Goal: Transaction & Acquisition: Download file/media

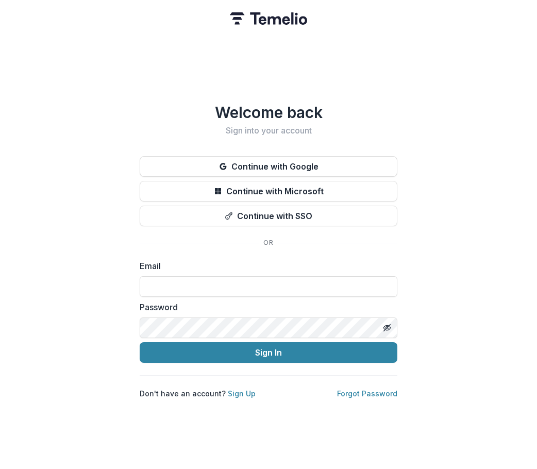
type input "**********"
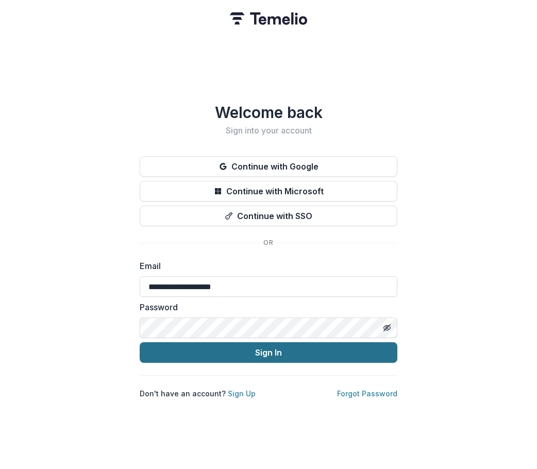
click at [248, 353] on button "Sign In" at bounding box center [269, 352] width 258 height 21
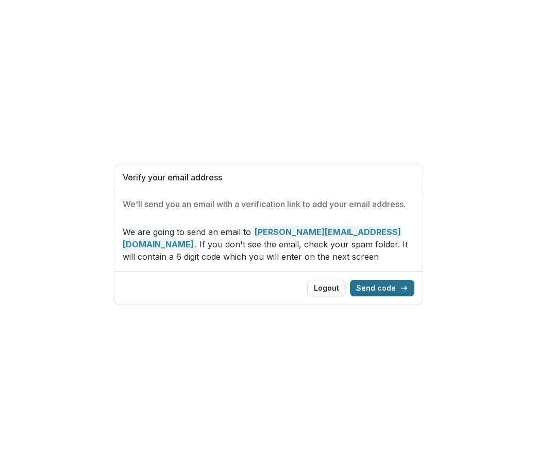
click at [382, 290] on button "Send code" at bounding box center [382, 288] width 64 height 17
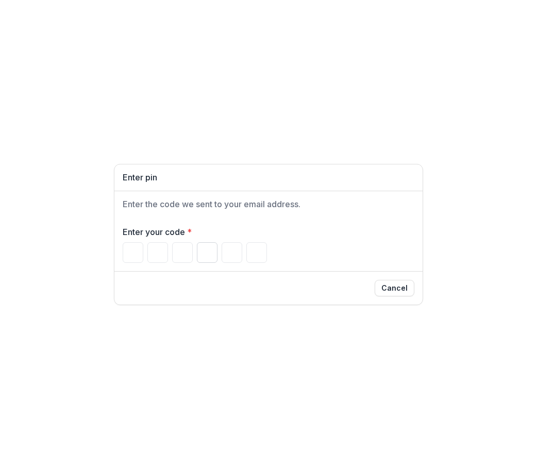
type input "*"
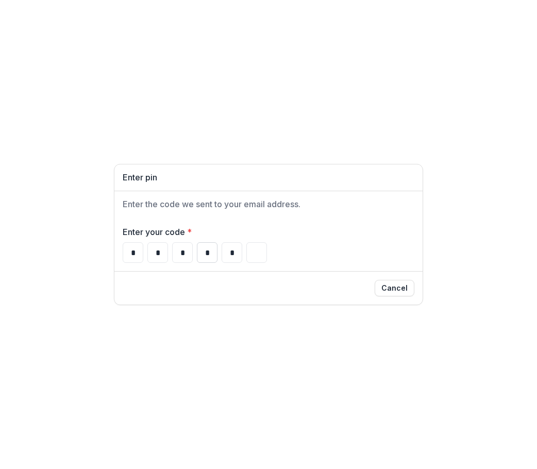
type input "*"
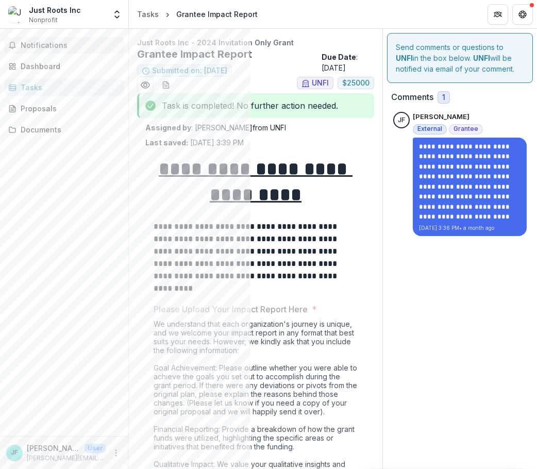
click at [36, 51] on button "Notifications" at bounding box center [64, 45] width 120 height 17
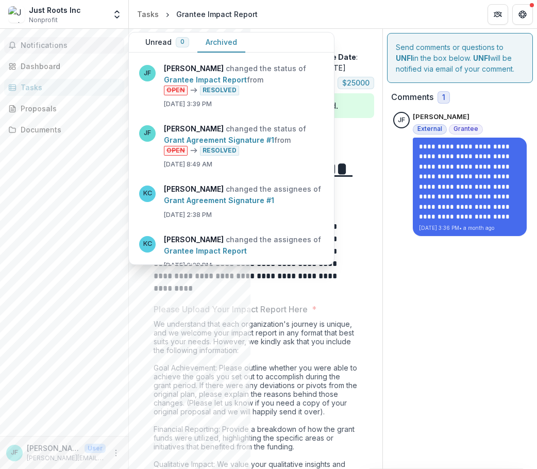
click at [217, 39] on button "Archived" at bounding box center [222, 42] width 48 height 20
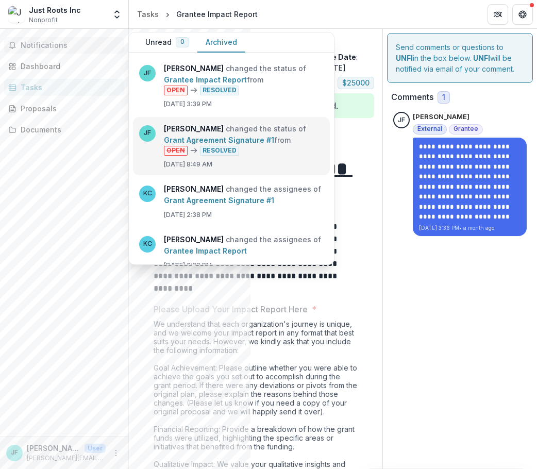
click at [252, 144] on link "Grant Agreement Signature #1" at bounding box center [219, 140] width 110 height 9
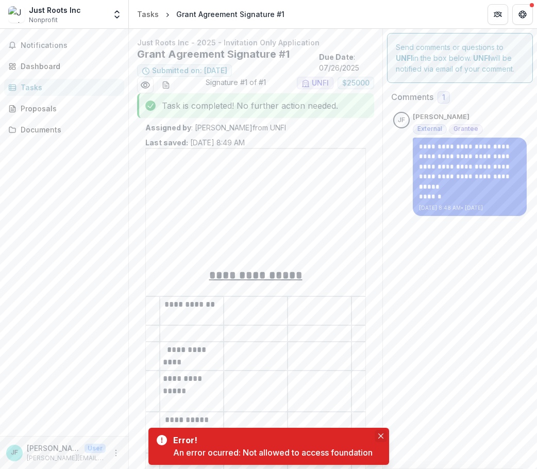
click at [379, 436] on icon "Close" at bounding box center [381, 436] width 5 height 5
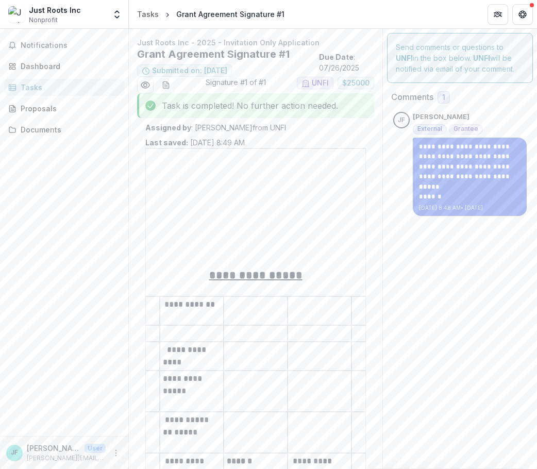
click at [302, 256] on div at bounding box center [255, 233] width 321 height 69
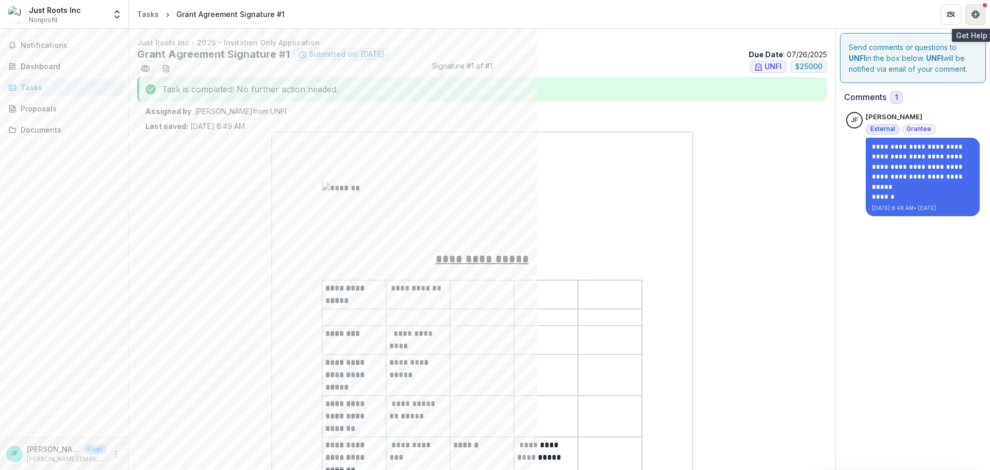
click at [537, 15] on icon "Get Help" at bounding box center [976, 14] width 8 height 8
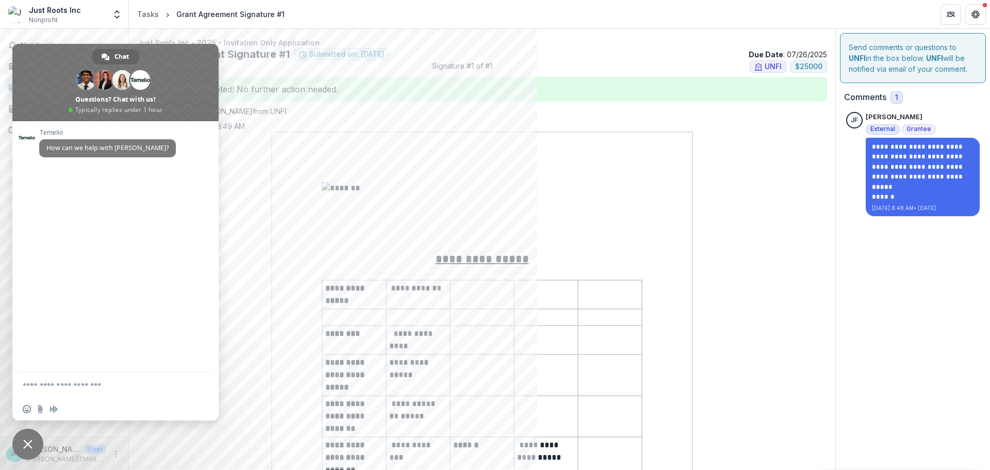
click at [537, 49] on div "Grant Agreement Signature #1 Submitted on: 07/31/2025 Due Date : 07/26/2025" at bounding box center [482, 54] width 690 height 12
click at [35, 444] on span "Close chat" at bounding box center [27, 444] width 31 height 31
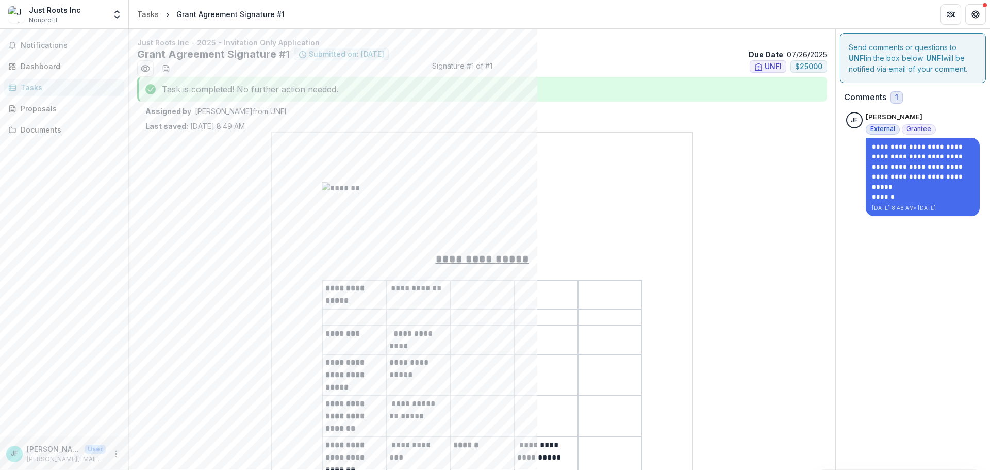
drag, startPoint x: 164, startPoint y: 197, endPoint x: 405, endPoint y: 185, distance: 241.2
click at [405, 185] on img at bounding box center [382, 216] width 120 height 69
click at [405, 185] on div at bounding box center [382, 216] width 120 height 69
click at [475, 256] on u "**********" at bounding box center [482, 258] width 93 height 11
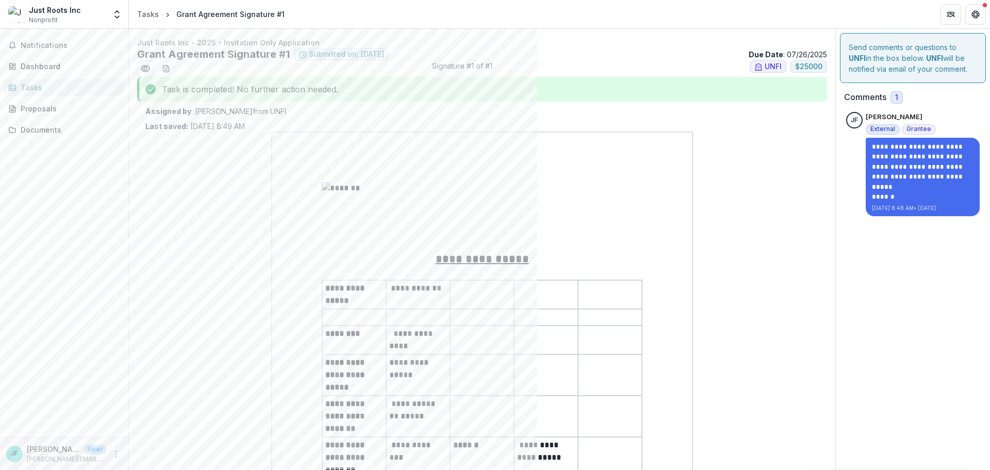
click at [475, 256] on u "**********" at bounding box center [482, 258] width 93 height 11
drag, startPoint x: 328, startPoint y: 60, endPoint x: 241, endPoint y: 94, distance: 93.1
click at [241, 94] on div "Task is completed! No further action needed." at bounding box center [482, 89] width 690 height 25
drag, startPoint x: 915, startPoint y: 170, endPoint x: 623, endPoint y: 177, distance: 293.1
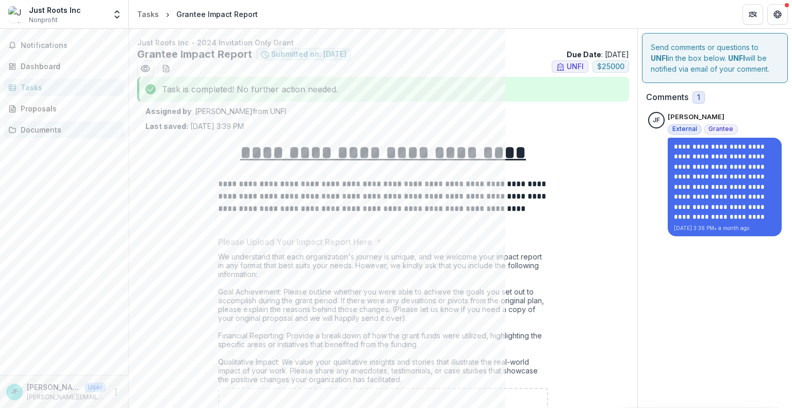
click at [22, 129] on div "Documents" at bounding box center [68, 129] width 95 height 11
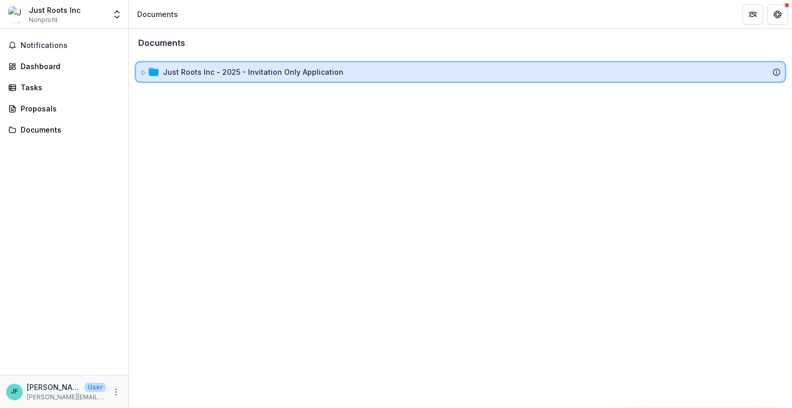
click at [200, 81] on div "Just Roots Inc - 2025 - Invitation Only Application" at bounding box center [460, 71] width 649 height 19
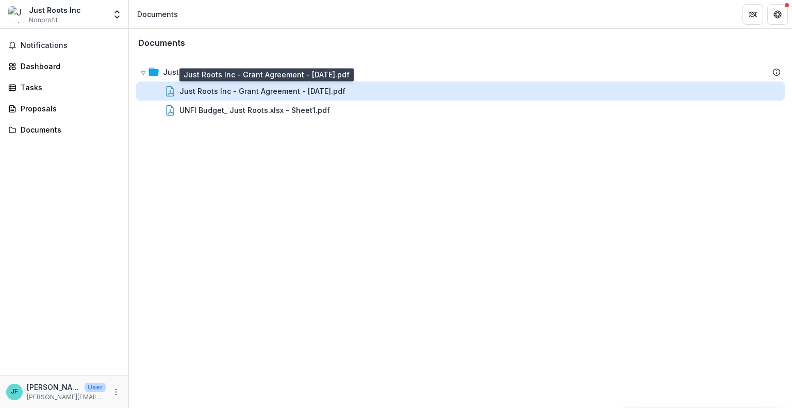
click at [289, 89] on div "Just Roots Inc - Grant Agreement - 2025-07-31.pdf" at bounding box center [262, 91] width 166 height 11
click at [289, 89] on div "Loading..." at bounding box center [396, 204] width 568 height 256
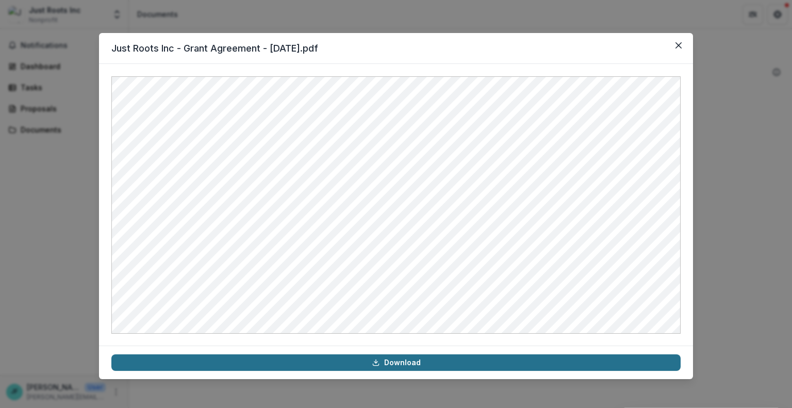
click at [388, 364] on link "Download" at bounding box center [395, 362] width 569 height 17
